Goal: Information Seeking & Learning: Compare options

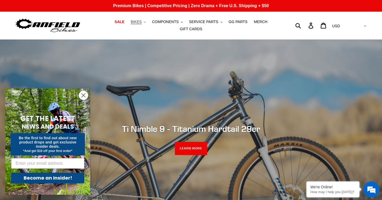
click at [142, 21] on span "BIKES" at bounding box center [136, 22] width 11 height 5
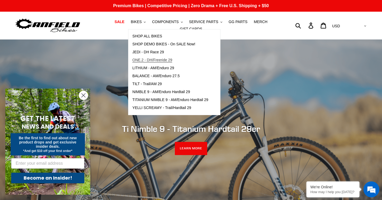
click at [163, 59] on span "ONE.2 - DH/Freeride 29" at bounding box center [152, 60] width 40 height 5
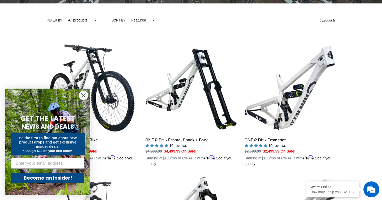
click at [83, 95] on circle "Close dialog" at bounding box center [83, 95] width 9 height 9
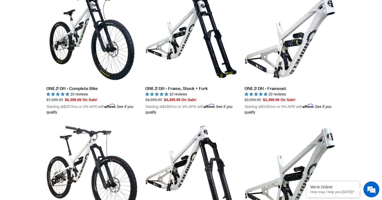
scroll to position [167, 0]
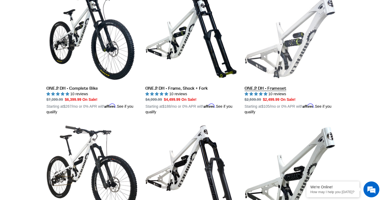
click at [280, 62] on link "ONE.2 DH - Frameset" at bounding box center [289, 53] width 91 height 124
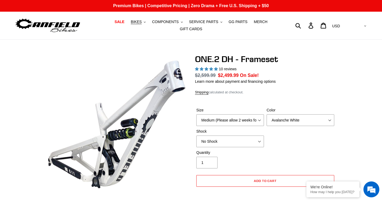
select select "highest-rating"
click at [260, 142] on select "No Shock Fox DHX2 Coil RockShox Vivid Coil EXT Storia LOK V3 (Custom Order)" at bounding box center [230, 141] width 68 height 12
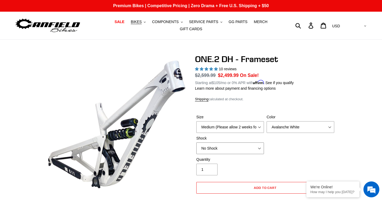
select select "RockShox Vivid Coil"
click at [235, 127] on select "Medium (Please allow 2 weeks for delivery) Large (Sold Out)" at bounding box center [230, 127] width 68 height 12
select select "Large (Sold Out)"
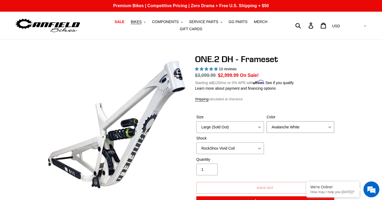
click at [290, 127] on select "Avalanche White Bentonite Grey" at bounding box center [300, 127] width 68 height 12
select select "Bentonite Grey"
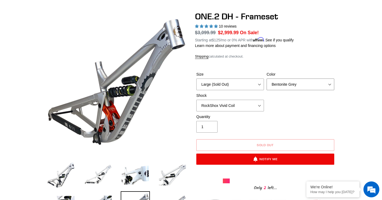
scroll to position [44, 0]
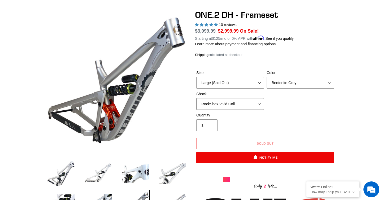
click at [223, 101] on select "No Shock Fox DHX2 Coil RockShox Vivid Coil EXT Storia LOK V3 (Custom Order)" at bounding box center [230, 104] width 68 height 12
click at [225, 105] on select "No Shock Fox DHX2 Coil RockShox Vivid Coil EXT Storia LOK V3 (Custom Order)" at bounding box center [230, 104] width 68 height 12
click at [225, 104] on select "No Shock Fox DHX2 Coil RockShox Vivid Coil EXT Storia LOK V3 (Custom Order)" at bounding box center [230, 104] width 68 height 12
select select "RockShox Vivid Coil"
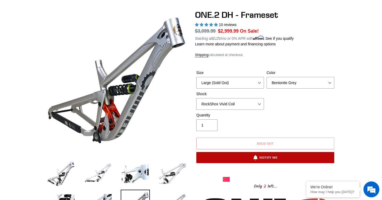
click at [251, 156] on button "Notify Me" at bounding box center [265, 157] width 138 height 11
select select "47404715737380"
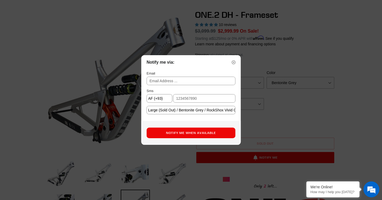
click at [175, 81] on input "text" at bounding box center [191, 81] width 89 height 8
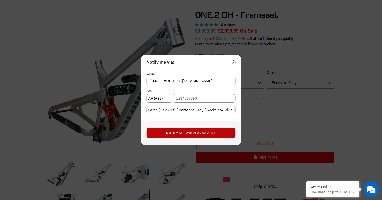
type input "andrewfelsted@yahoo.com"
click at [186, 135] on button "Notify Me When Available" at bounding box center [191, 133] width 89 height 11
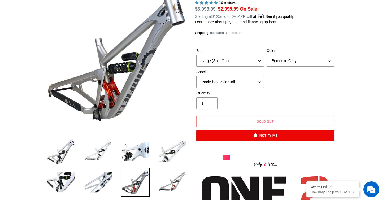
scroll to position [68, 0]
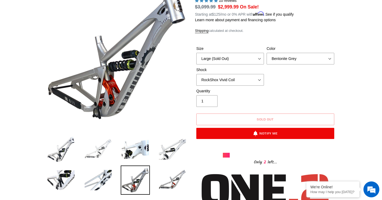
click at [92, 156] on img at bounding box center [98, 149] width 29 height 29
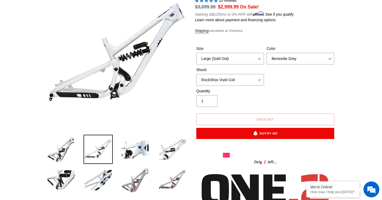
click at [136, 177] on img at bounding box center [135, 179] width 29 height 29
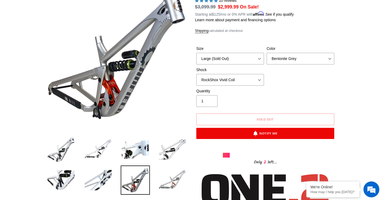
click at [173, 181] on img at bounding box center [172, 179] width 29 height 29
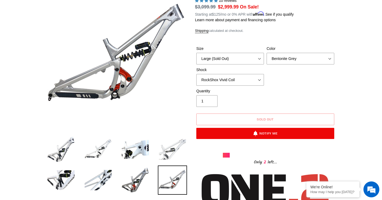
click at [168, 147] on img at bounding box center [172, 149] width 29 height 29
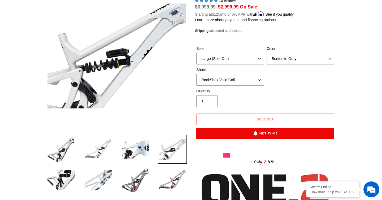
click at [109, 176] on img at bounding box center [98, 179] width 29 height 29
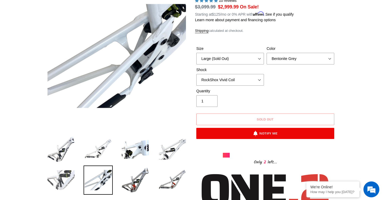
click at [61, 176] on img at bounding box center [60, 179] width 29 height 29
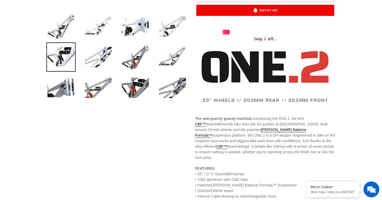
scroll to position [0, 0]
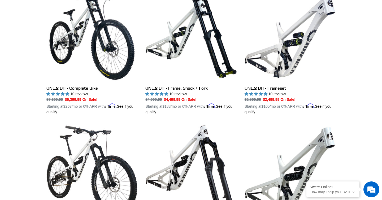
scroll to position [121, 0]
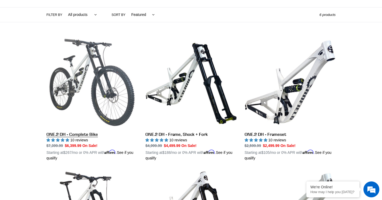
click at [73, 137] on link "ONE.2 DH - Complete Bike" at bounding box center [91, 99] width 91 height 124
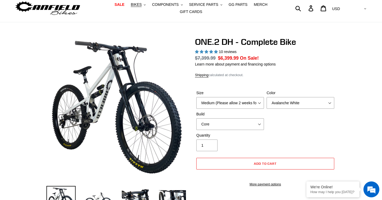
select select "highest-rating"
click at [229, 104] on select "Medium (Please allow 2 weeks for delivery) Large (Sold Out)" at bounding box center [230, 103] width 68 height 12
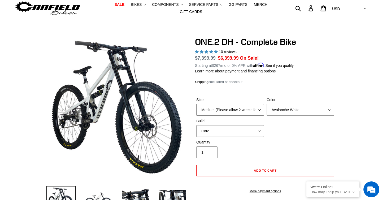
select select "Large (Sold Out)"
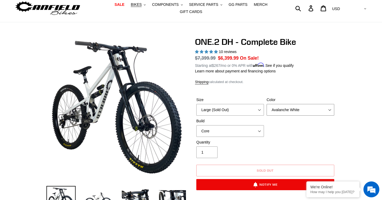
click at [286, 109] on select "Avalanche White Bentonite Grey" at bounding box center [300, 110] width 68 height 12
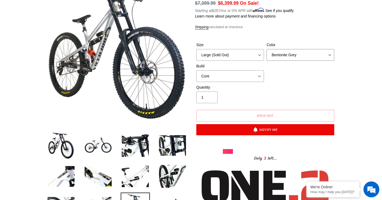
scroll to position [66, 0]
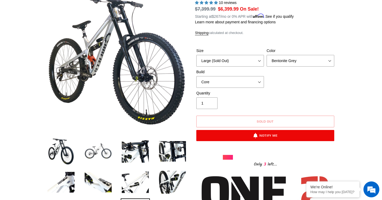
click at [96, 151] on img at bounding box center [98, 151] width 29 height 29
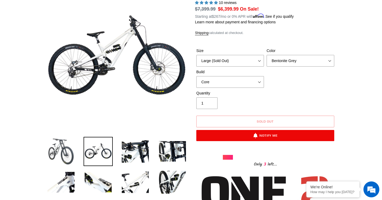
click at [64, 148] on img at bounding box center [60, 151] width 29 height 29
select select "Avalanche White"
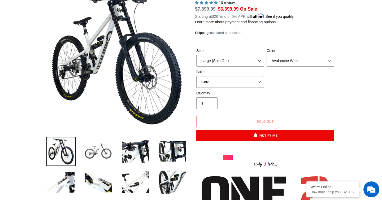
click at [101, 154] on img at bounding box center [98, 151] width 29 height 29
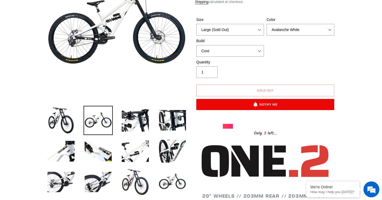
scroll to position [71, 0]
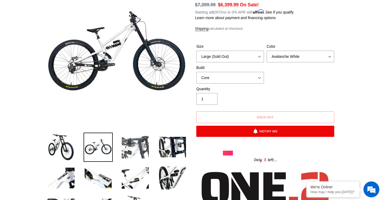
click at [134, 144] on img at bounding box center [135, 147] width 29 height 29
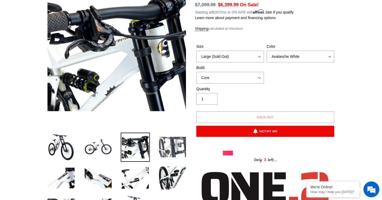
click at [170, 144] on img at bounding box center [172, 147] width 29 height 29
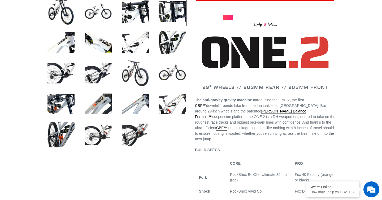
scroll to position [221, 0]
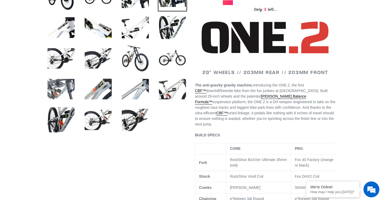
click at [60, 89] on img at bounding box center [60, 88] width 29 height 29
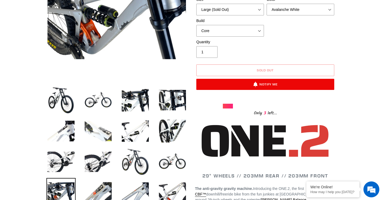
scroll to position [155, 0]
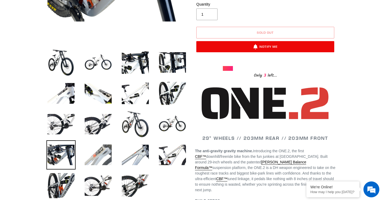
click at [103, 156] on img at bounding box center [98, 154] width 29 height 29
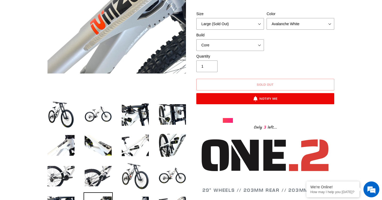
scroll to position [109, 0]
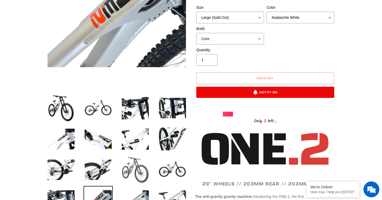
click at [140, 165] on img at bounding box center [135, 169] width 29 height 29
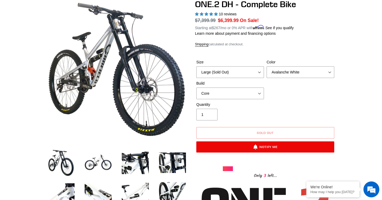
scroll to position [39, 0]
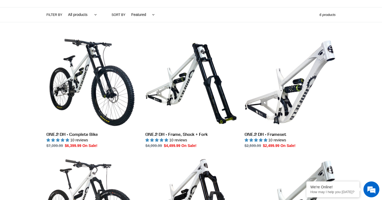
scroll to position [121, 0]
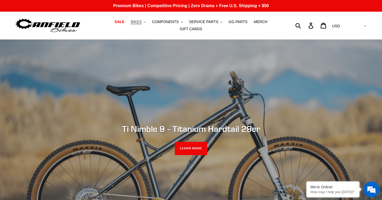
click at [145, 23] on button "BIKES .cls-1{fill:#231f20}" at bounding box center [138, 21] width 20 height 7
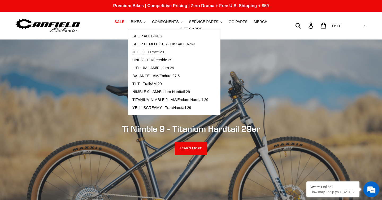
click at [155, 53] on span "JEDI - DH Race 29" at bounding box center [148, 52] width 32 height 5
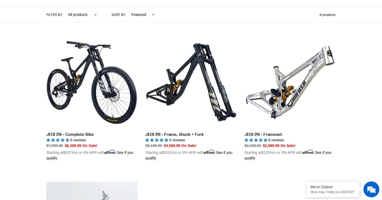
scroll to position [122, 0]
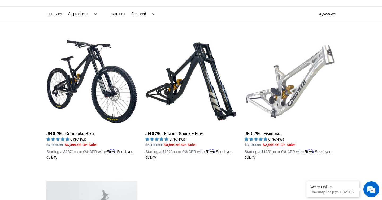
click at [291, 86] on link "JEDI 29 - Frameset" at bounding box center [289, 98] width 91 height 124
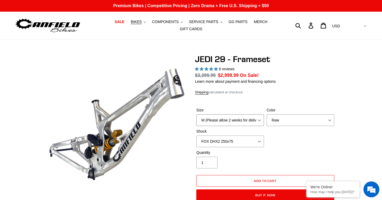
click at [235, 116] on select "M (Please allow 2 weeks for delivery) L (Please allow 2 weeks for delivery) XL" at bounding box center [230, 120] width 68 height 12
select select "highest-rating"
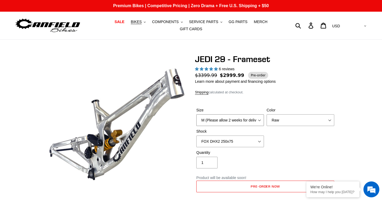
select select "L (Please allow 2 weeks for delivery)"
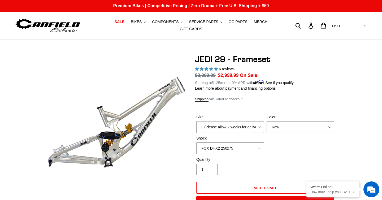
click at [280, 121] on select "Orange Raw Stealth Black" at bounding box center [300, 127] width 68 height 12
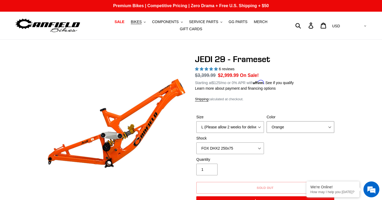
click at [280, 128] on select "Orange Raw Stealth Black" at bounding box center [300, 127] width 68 height 12
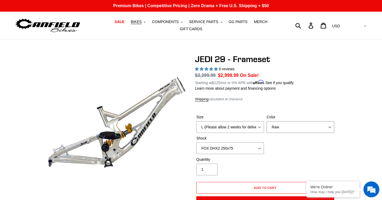
click at [283, 128] on select "Orange Raw Stealth Black" at bounding box center [300, 127] width 68 height 12
select select "Stealth Black"
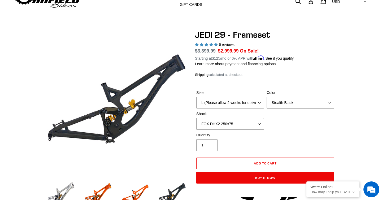
scroll to position [42, 0]
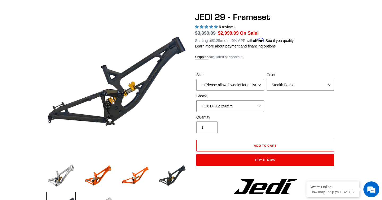
click at [225, 104] on select "No Shock FOX DHX2 250x75 RockShox Vivid Ultimate DH 250x75 EXT e-Storia LOX V3" at bounding box center [230, 106] width 68 height 12
select select "RockShox Vivid Ultimate DH 250x75"
click at [262, 124] on div "Quantity 1" at bounding box center [230, 124] width 70 height 19
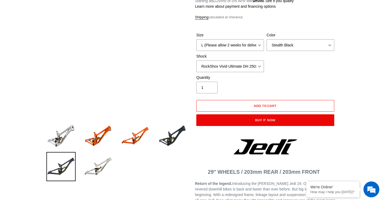
scroll to position [80, 0]
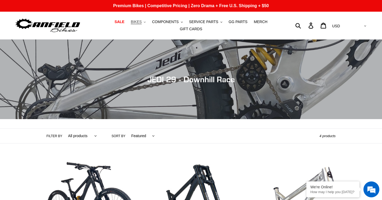
click at [144, 19] on button "BIKES .cls-1{fill:#231f20}" at bounding box center [138, 21] width 20 height 7
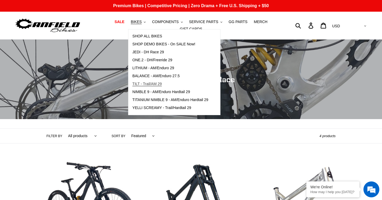
click at [153, 85] on span "TILT - Trail/AM 29" at bounding box center [146, 84] width 29 height 5
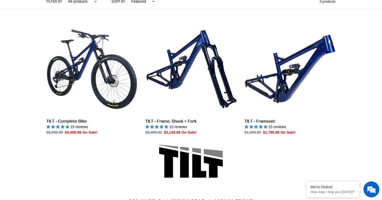
scroll to position [134, 0]
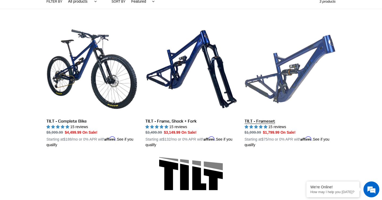
click at [275, 95] on link "TILT - Frameset" at bounding box center [289, 86] width 91 height 124
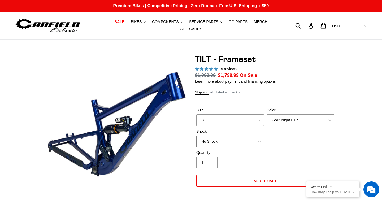
click at [222, 142] on select "No Shock Cane Creek DB Kitsuma Air RockShox Deluxe Ultimate Fox FLOAT X EXT Sto…" at bounding box center [230, 141] width 68 height 12
select select "highest-rating"
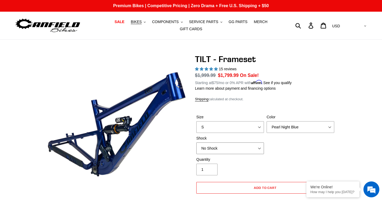
select select "RockShox Deluxe Ultimate"
click at [231, 126] on select "S M L XL" at bounding box center [230, 127] width 68 height 12
select select "L"
click at [284, 125] on select "Pearl Night Blue Stealth Silver" at bounding box center [300, 127] width 68 height 12
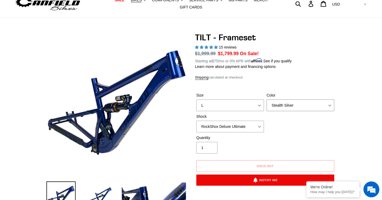
scroll to position [28, 0]
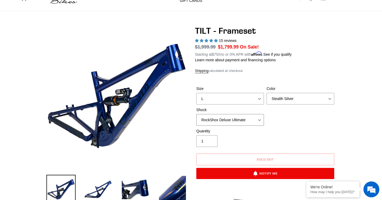
click at [252, 118] on select "No Shock Cane Creek DB Kitsuma Air RockShox Deluxe Ultimate Fox FLOAT X EXT Sto…" at bounding box center [230, 120] width 68 height 12
click at [277, 97] on select "Pearl Night Blue Stealth Silver" at bounding box center [300, 99] width 68 height 12
select select "Pearl Night Blue"
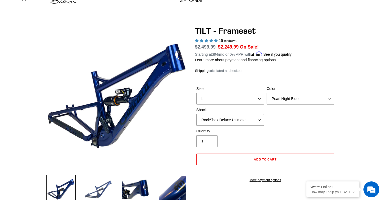
click at [96, 194] on img at bounding box center [98, 189] width 29 height 29
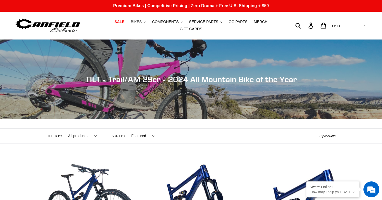
click at [147, 21] on button "BIKES .cls-1{fill:#231f20}" at bounding box center [138, 21] width 20 height 7
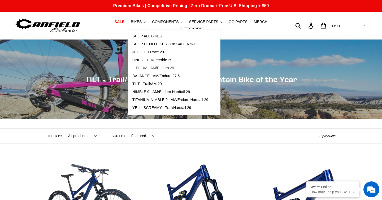
click at [162, 68] on span "LITHIUM - AM/Enduro 29" at bounding box center [153, 68] width 42 height 5
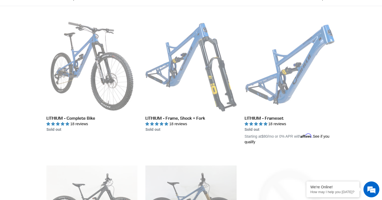
scroll to position [137, 0]
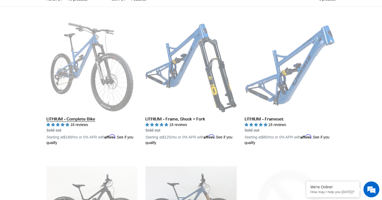
click at [77, 90] on link "LITHIUM - Complete Bike" at bounding box center [91, 83] width 91 height 124
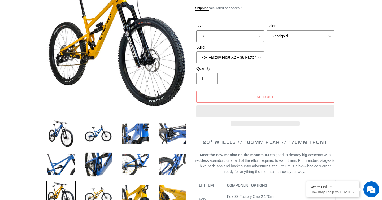
click at [212, 32] on select "S M L XL" at bounding box center [230, 36] width 68 height 12
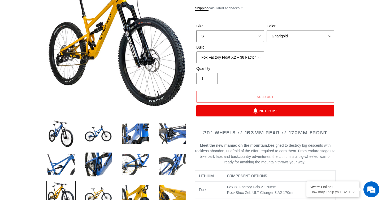
scroll to position [84, 0]
select select "highest-rating"
select select "L"
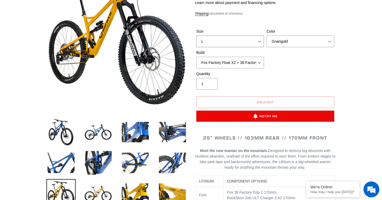
scroll to position [58, 0]
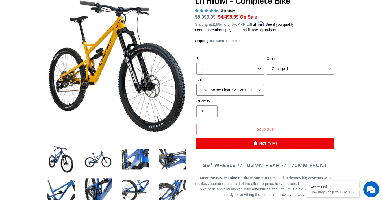
click at [260, 87] on select "Fox Factory Float X2 + 38 Factory Grip 2 170 + SRAM GX Fox Factory Float X2 + 3…" at bounding box center [230, 90] width 68 height 12
select select "RockShox Vivid ULT Coil + Zeb ULT Chg 3 + SRAM XO"
click at [286, 66] on select "Gnarigold Blue Velvet Stealth Black" at bounding box center [300, 69] width 68 height 12
click at [286, 68] on select "Gnarigold Blue Velvet Stealth Black" at bounding box center [300, 69] width 68 height 12
select select "Stealth Black"
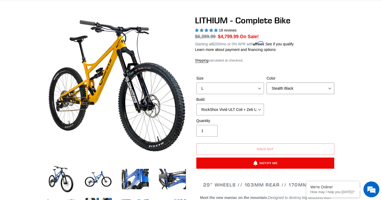
scroll to position [34, 0]
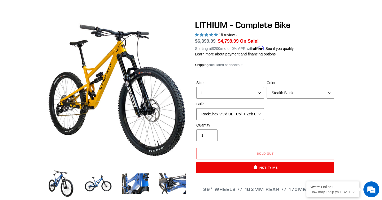
click at [241, 113] on select "Fox Factory Float X2 + 38 Factory Grip 2 170 + SRAM GX Fox Factory Float X2 + 3…" at bounding box center [230, 114] width 68 height 12
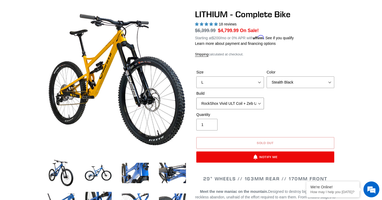
scroll to position [46, 0]
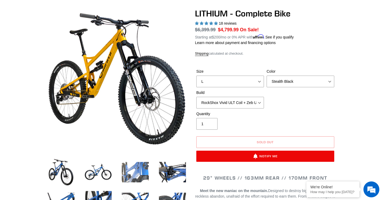
click at [141, 166] on img at bounding box center [135, 171] width 29 height 29
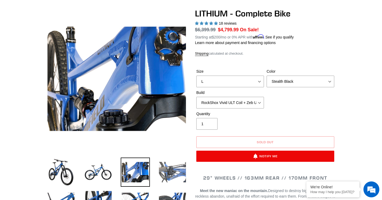
click at [163, 171] on img at bounding box center [172, 171] width 29 height 29
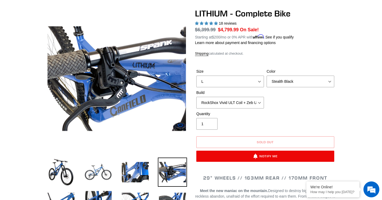
click at [85, 174] on img at bounding box center [98, 171] width 29 height 29
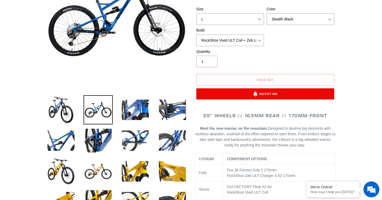
scroll to position [0, 0]
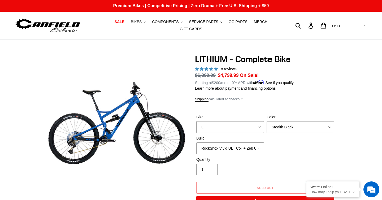
click at [143, 24] on button "BIKES .cls-1{fill:#231f20}" at bounding box center [138, 21] width 20 height 7
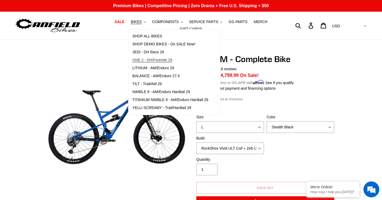
click at [149, 58] on span "ONE.2 - DH/Freeride 29" at bounding box center [152, 60] width 40 height 5
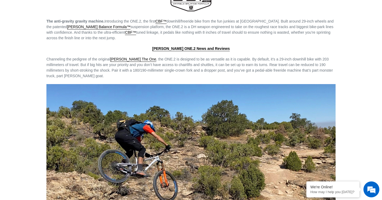
scroll to position [688, 0]
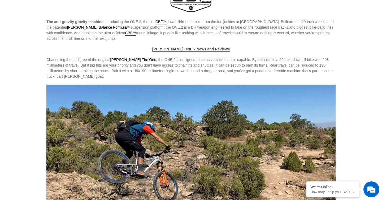
click at [188, 50] on strong "Canfield ONE.2 News and Reviews" at bounding box center [191, 49] width 78 height 4
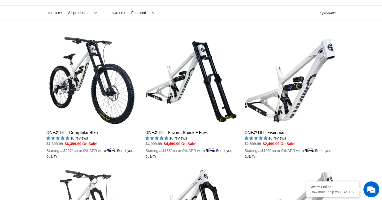
scroll to position [86, 0]
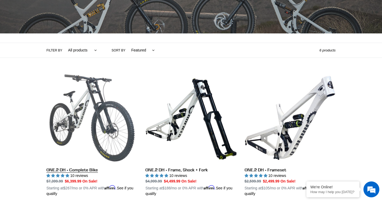
click at [71, 135] on link "ONE.2 DH - Complete Bike" at bounding box center [91, 134] width 91 height 124
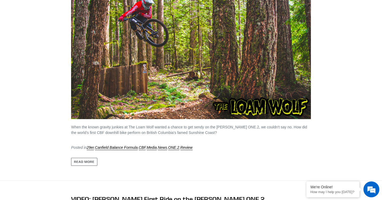
scroll to position [757, 0]
click at [86, 165] on link "Read more" at bounding box center [84, 161] width 26 height 8
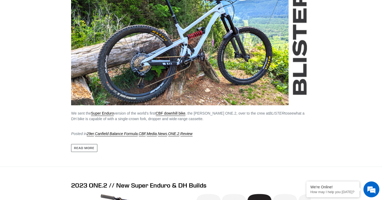
scroll to position [370, 0]
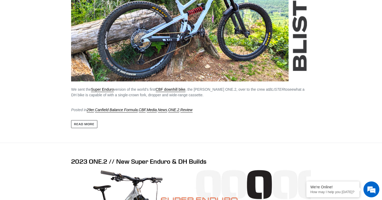
click at [90, 128] on link "Read more" at bounding box center [84, 124] width 26 height 8
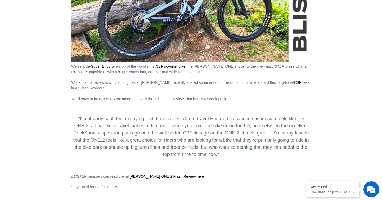
scroll to position [84, 0]
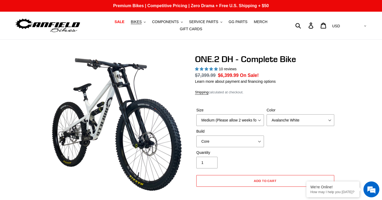
select select "highest-rating"
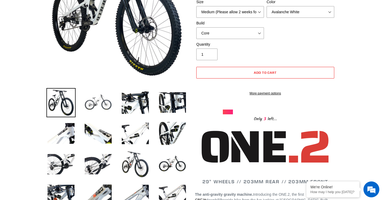
scroll to position [115, 0]
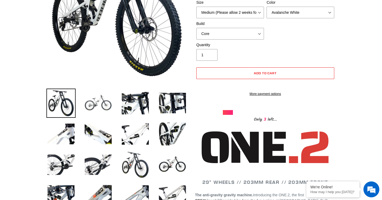
click at [95, 101] on img at bounding box center [98, 103] width 29 height 29
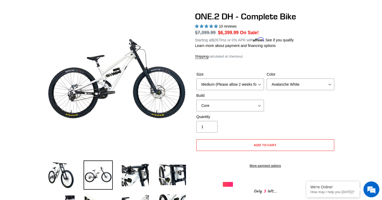
scroll to position [0, 0]
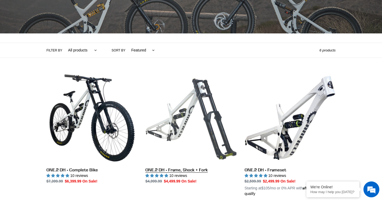
click at [181, 120] on link "ONE.2 DH - Frame, Shock + Fork" at bounding box center [190, 128] width 91 height 112
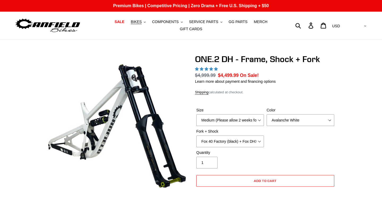
select select "highest-rating"
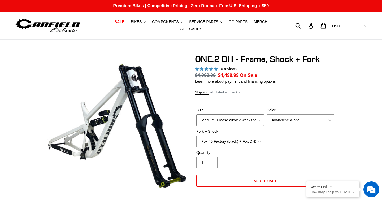
click at [233, 119] on select "Medium (Please allow 2 weeks for delivery) Large (Sold Out)" at bounding box center [230, 120] width 68 height 12
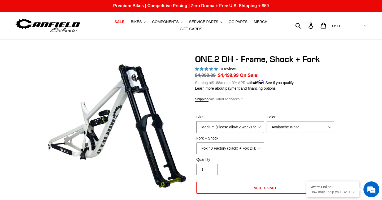
select select "Large (Sold Out)"
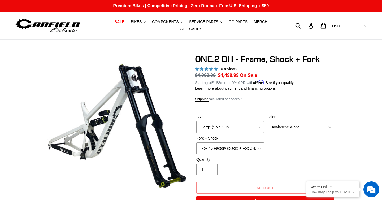
click at [279, 129] on select "Avalanche White Bentonite Grey" at bounding box center [300, 127] width 68 height 12
select select "Bentonite Grey"
click at [235, 148] on select "Fox 40 Factory (black) + Fox DHX2 250x75 Fox 40 Factory (orange) + Fox DHX2 250…" at bounding box center [230, 148] width 68 height 12
select select "RockShox BoXXer Ultimate 35mm (red) + RockShox Vivid DH Coil"
click at [264, 167] on div "Quantity 1" at bounding box center [230, 166] width 70 height 19
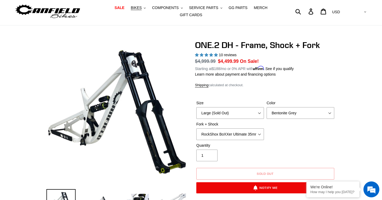
scroll to position [14, 0]
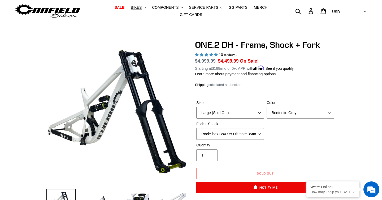
click at [235, 111] on select "Medium (Please allow 2 weeks for delivery) Large (Sold Out)" at bounding box center [230, 113] width 68 height 12
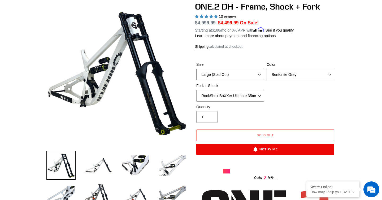
scroll to position [0, 0]
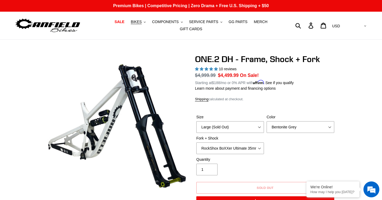
click at [59, 27] on img at bounding box center [48, 25] width 66 height 17
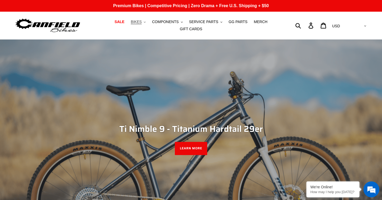
click at [144, 23] on button "BIKES .cls-1{fill:#231f20}" at bounding box center [138, 21] width 20 height 7
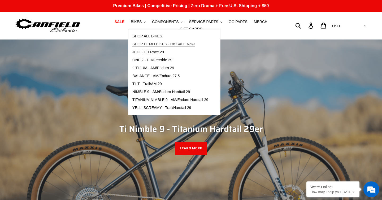
click at [165, 45] on span "SHOP DEMO BIKES - On SALE Now!" at bounding box center [163, 44] width 63 height 5
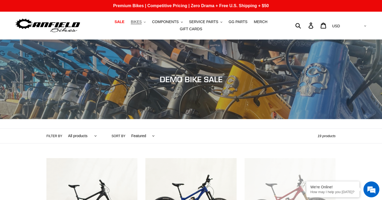
click at [145, 21] on button "BIKES .cls-1{fill:#231f20}" at bounding box center [138, 21] width 20 height 7
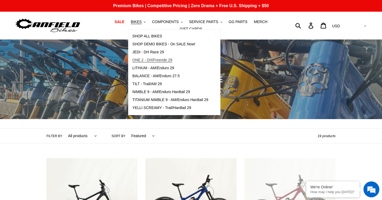
click at [147, 58] on span "ONE.2 - DH/Freeride 29" at bounding box center [152, 60] width 40 height 5
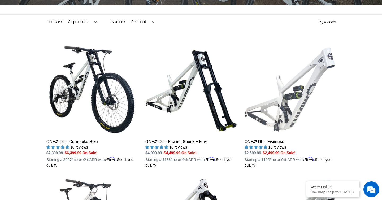
click at [282, 108] on link "ONE.2 DH - Frameset" at bounding box center [289, 106] width 91 height 124
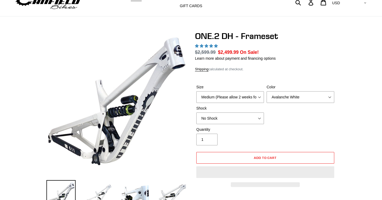
select select "highest-rating"
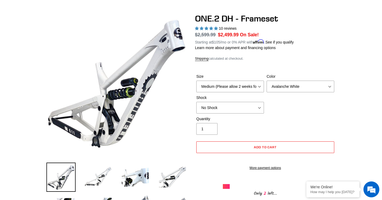
scroll to position [31, 0]
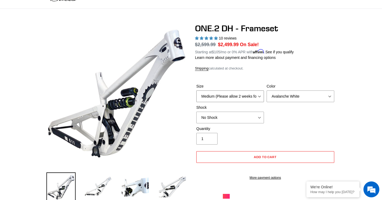
click at [216, 93] on select "Medium (Please allow 2 weeks for delivery) Large (Sold Out)" at bounding box center [230, 96] width 68 height 12
select select "Large (Sold Out)"
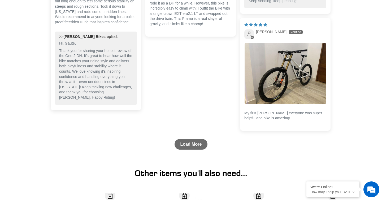
scroll to position [1326, 0]
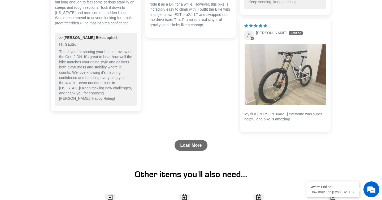
click at [286, 81] on img "Link to user picture 1" at bounding box center [284, 74] width 81 height 61
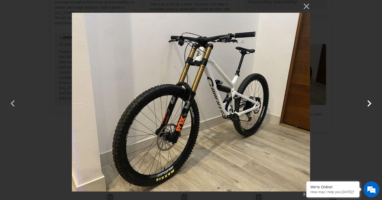
click at [368, 102] on button "button" at bounding box center [369, 100] width 13 height 13
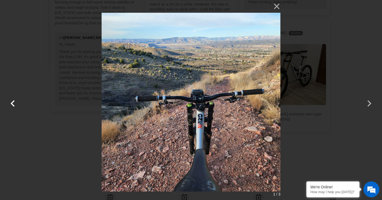
click at [13, 103] on button "button" at bounding box center [12, 100] width 13 height 13
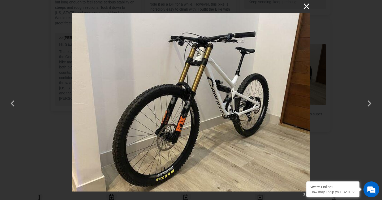
click at [305, 8] on button "×" at bounding box center [303, 6] width 13 height 13
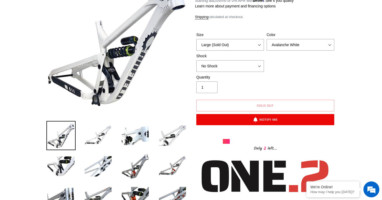
scroll to position [83, 0]
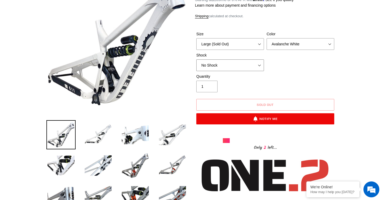
click at [258, 64] on select "No Shock Fox DHX2 Coil RockShox Vivid Coil EXT Storia LOK V3 (Custom Order)" at bounding box center [230, 65] width 68 height 12
select select "RockShox Vivid Coil"
click at [261, 85] on div "Quantity 1" at bounding box center [230, 83] width 70 height 19
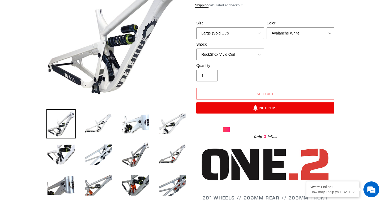
scroll to position [91, 0]
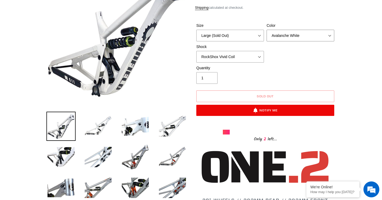
click at [284, 36] on select "Avalanche White Bentonite Grey" at bounding box center [300, 36] width 68 height 12
select select "Bentonite Grey"
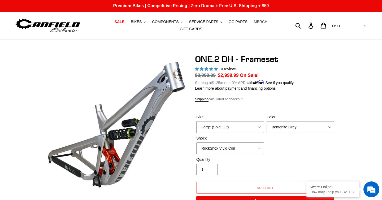
click at [259, 21] on span "MERCH" at bounding box center [261, 22] width 14 height 5
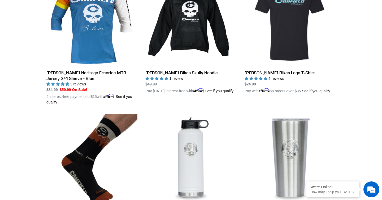
scroll to position [121, 0]
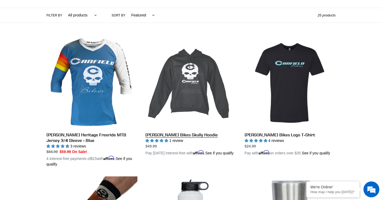
click at [188, 95] on link "[PERSON_NAME] Bikes Skully Hoodie" at bounding box center [190, 96] width 91 height 118
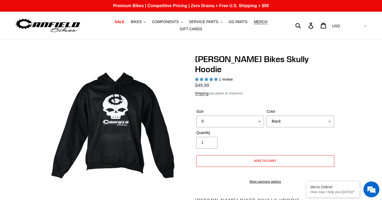
select select "highest-rating"
click at [228, 116] on select "S M L XL" at bounding box center [230, 122] width 68 height 12
select select "L"
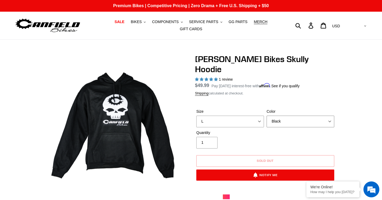
click at [284, 116] on select "Black Grey Blue" at bounding box center [300, 122] width 68 height 12
click at [283, 116] on select "Black Grey Blue" at bounding box center [300, 122] width 68 height 12
click at [281, 116] on select "Black Grey Blue" at bounding box center [300, 122] width 68 height 12
select select "Grey"
click at [212, 23] on span "SERVICE PARTS" at bounding box center [203, 22] width 29 height 5
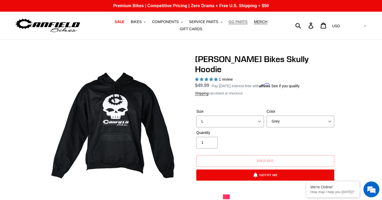
click at [242, 19] on link "GG PARTS" at bounding box center [238, 21] width 24 height 7
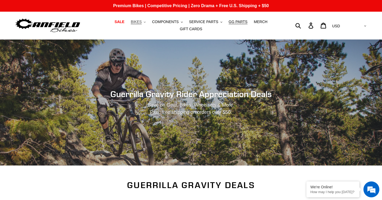
click at [145, 22] on icon ".cls-1{fill:#231f20}" at bounding box center [145, 22] width 2 height 2
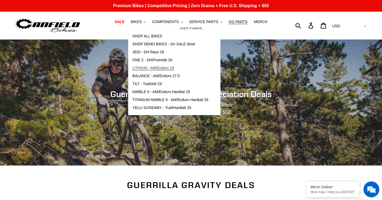
click at [143, 69] on span "LITHIUM - AM/Enduro 29" at bounding box center [153, 68] width 42 height 5
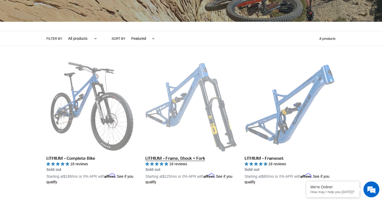
scroll to position [116, 0]
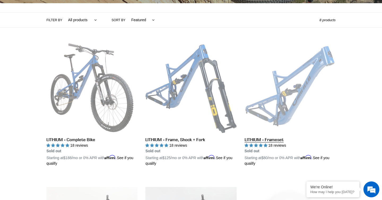
click at [291, 98] on link "LITHIUM - Frameset" at bounding box center [289, 104] width 91 height 124
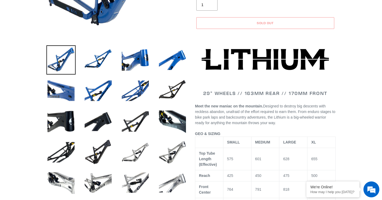
scroll to position [158, 0]
select select "highest-rating"
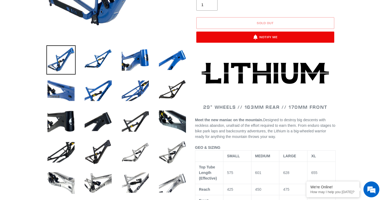
scroll to position [0, 0]
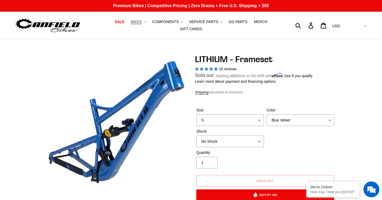
click at [143, 23] on button "BIKES .cls-1{fill:#231f20}" at bounding box center [138, 21] width 20 height 7
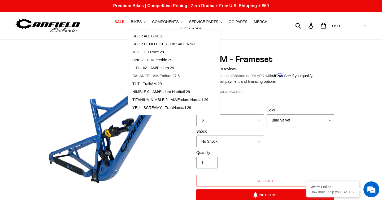
click at [153, 74] on span "BALANCE - AM/Enduro 27.5" at bounding box center [155, 76] width 47 height 5
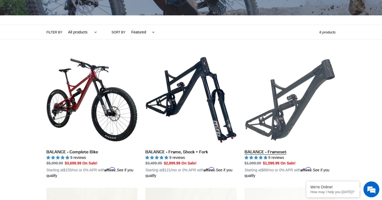
click at [266, 109] on link "BALANCE - Frameset" at bounding box center [289, 116] width 91 height 124
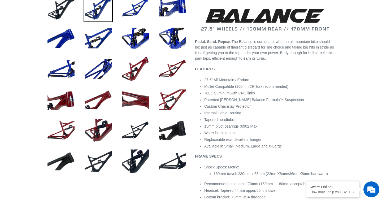
select select "highest-rating"
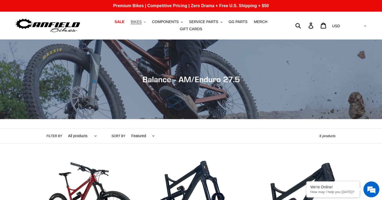
click at [142, 22] on span "BIKES" at bounding box center [136, 22] width 11 height 5
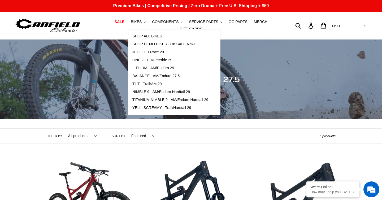
click at [149, 83] on span "TILT - Trail/AM 29" at bounding box center [146, 84] width 29 height 5
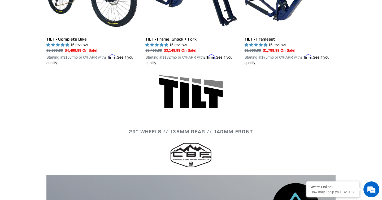
scroll to position [93, 0]
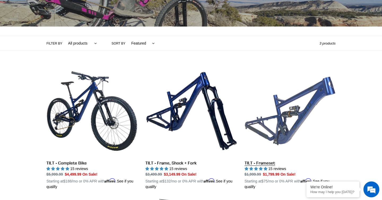
click at [295, 121] on link "TILT - Frameset" at bounding box center [289, 127] width 91 height 124
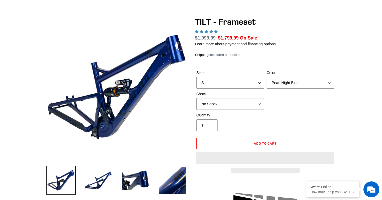
select select "highest-rating"
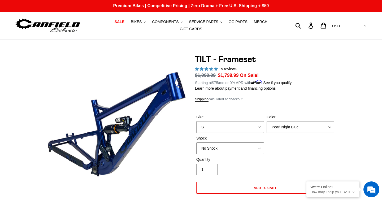
click at [218, 148] on select "No Shock Cane Creek DB Kitsuma Air RockShox Deluxe Ultimate Fox FLOAT X EXT Sto…" at bounding box center [230, 148] width 68 height 12
select select "RockShox Deluxe Ultimate"
click at [227, 129] on select "S M L XL" at bounding box center [230, 127] width 68 height 12
select select "L"
click at [278, 126] on select "Pearl Night Blue Stealth Silver" at bounding box center [300, 127] width 68 height 12
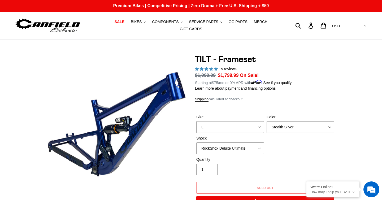
click at [280, 130] on select "Pearl Night Blue Stealth Silver" at bounding box center [300, 127] width 68 height 12
select select "Pearl Night Blue"
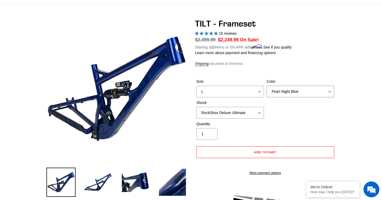
scroll to position [36, 0]
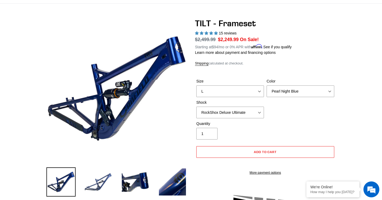
click at [102, 178] on img at bounding box center [98, 181] width 29 height 29
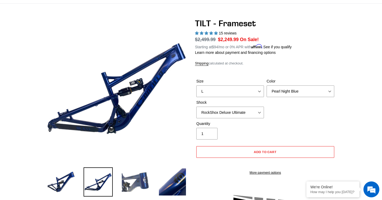
click at [128, 177] on img at bounding box center [135, 181] width 29 height 29
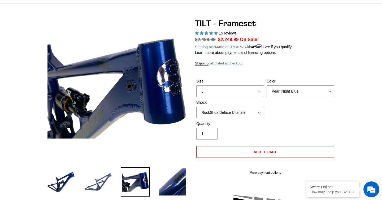
click at [102, 177] on img at bounding box center [98, 181] width 29 height 29
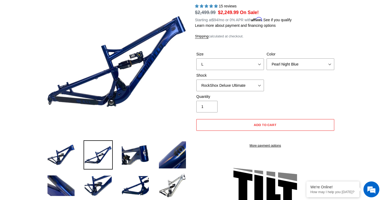
scroll to position [0, 0]
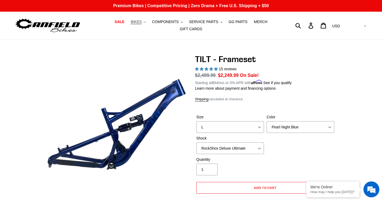
click at [141, 20] on span "BIKES" at bounding box center [136, 22] width 11 height 5
